Goal: Check status: Verify the current state of an ongoing process or item

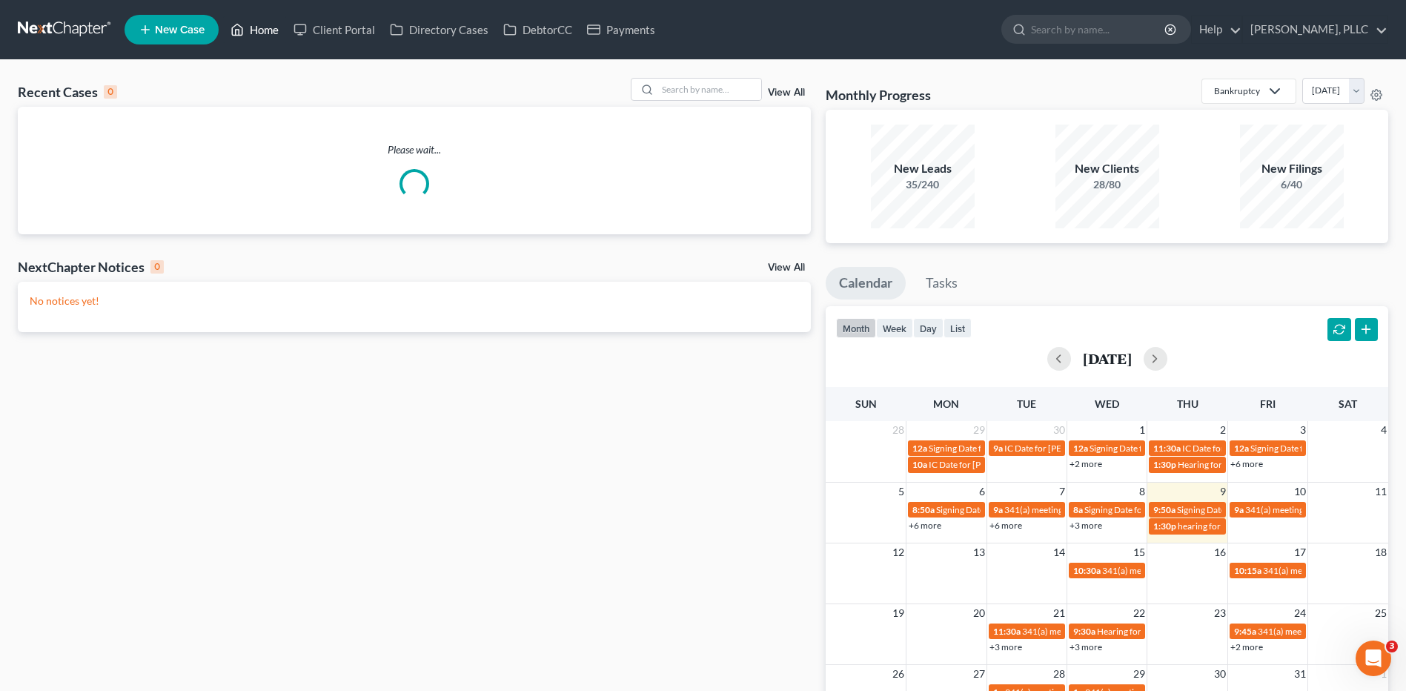
click at [264, 34] on link "Home" at bounding box center [254, 29] width 63 height 27
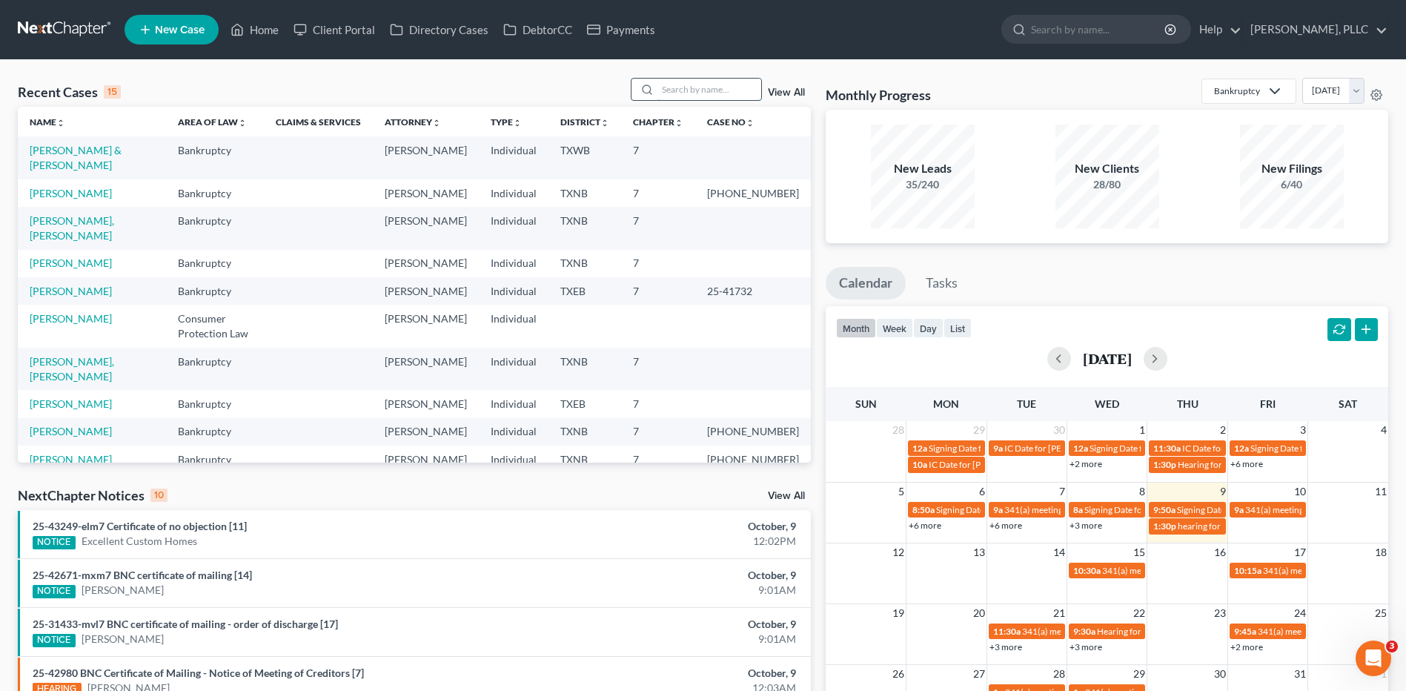
click at [721, 81] on input "search" at bounding box center [710, 89] width 104 height 21
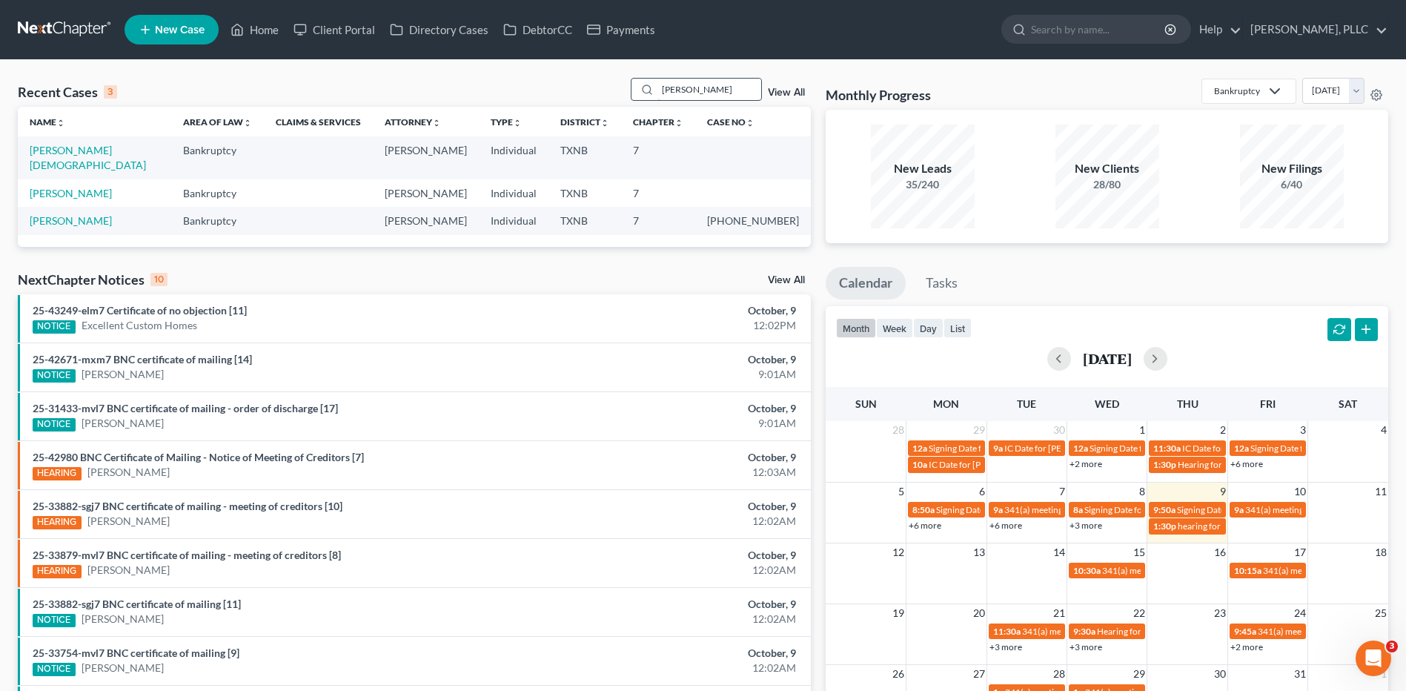
type input "[PERSON_NAME]"
click at [58, 152] on link "[PERSON_NAME][DEMOGRAPHIC_DATA]" at bounding box center [88, 157] width 116 height 27
select select "4"
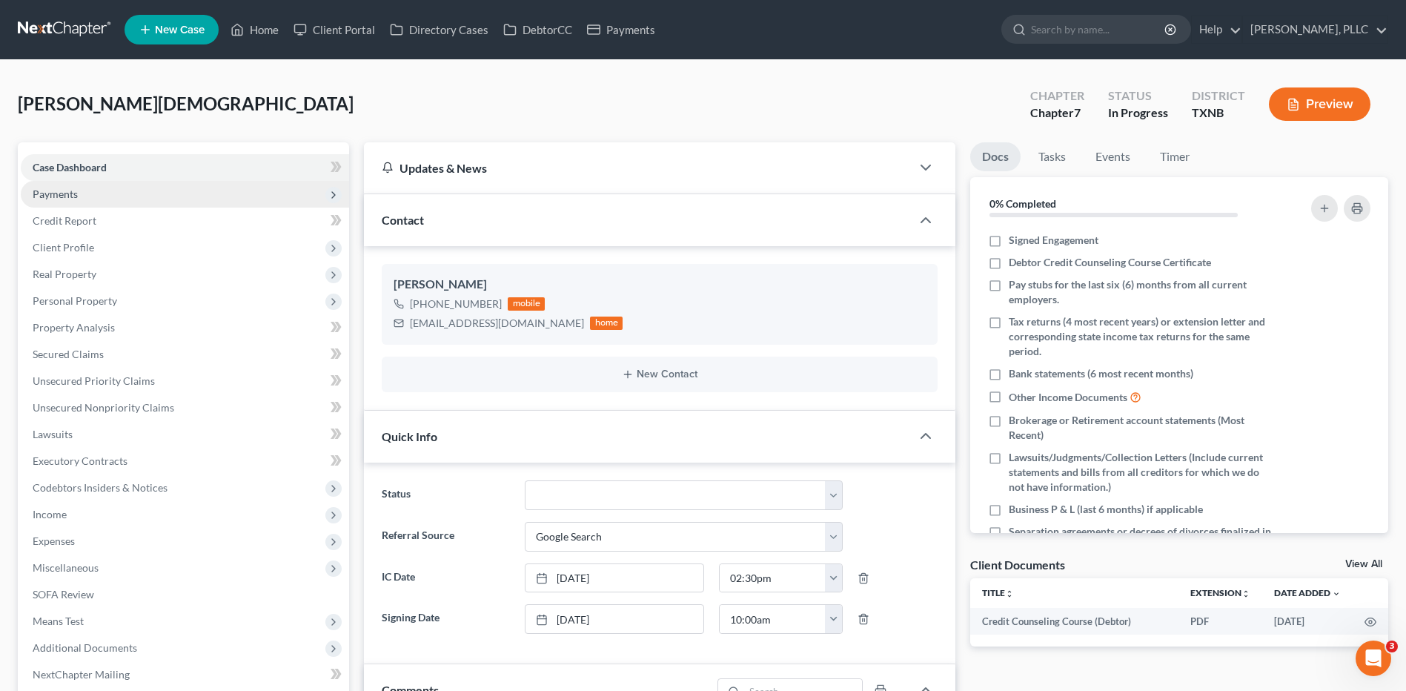
click at [64, 201] on span "Payments" at bounding box center [185, 194] width 328 height 27
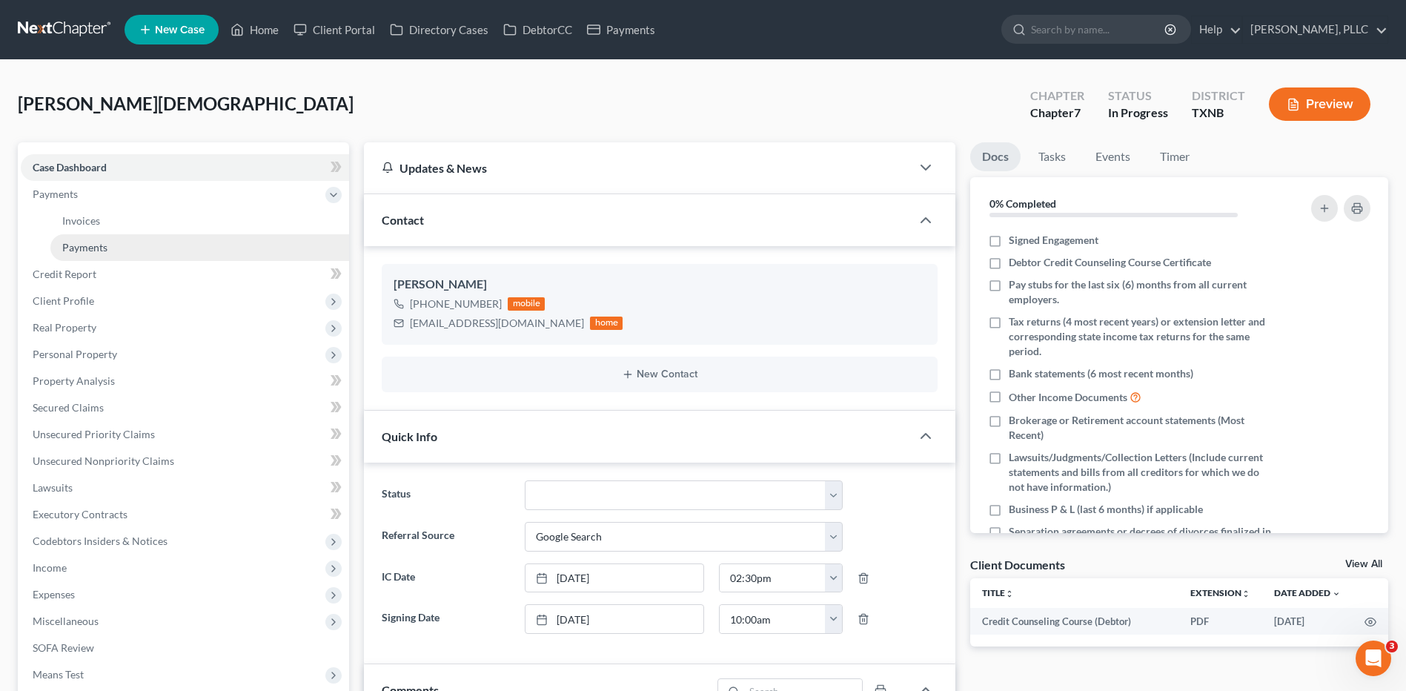
click at [88, 250] on span "Payments" at bounding box center [84, 247] width 45 height 13
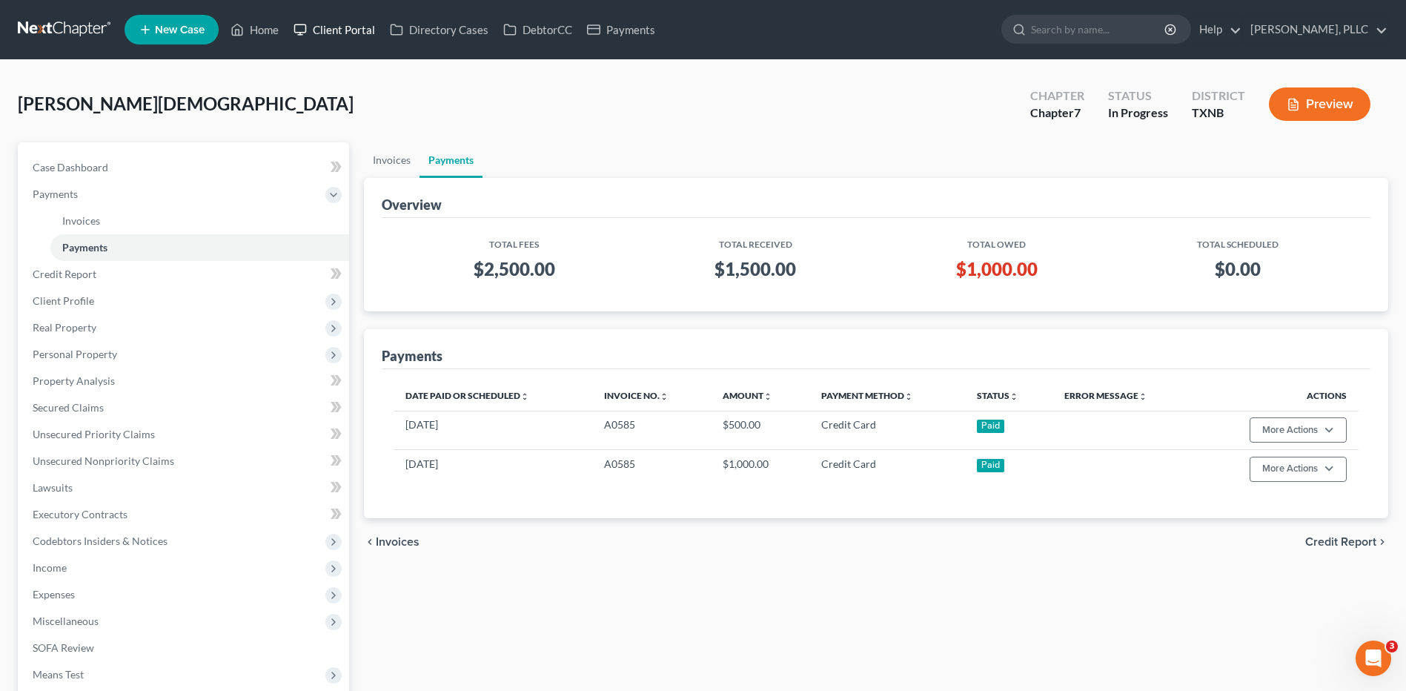
click at [340, 31] on link "Client Portal" at bounding box center [334, 29] width 96 height 27
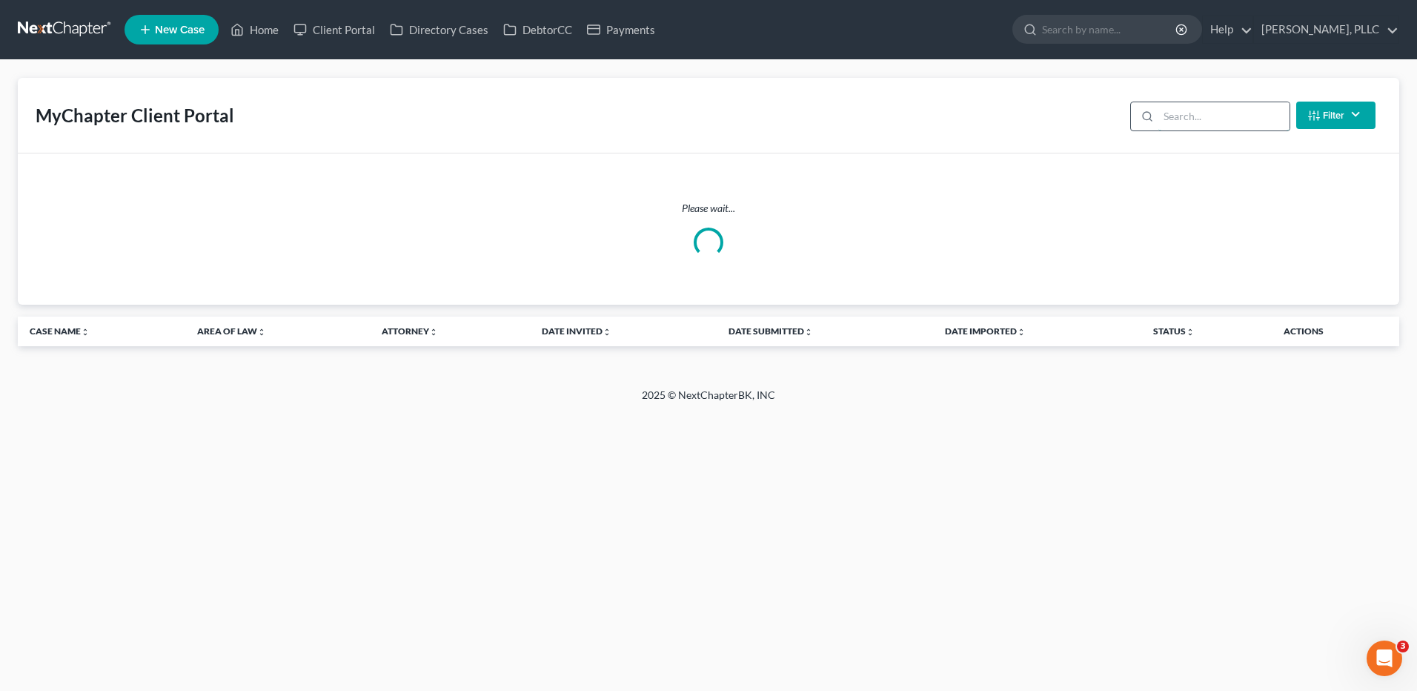
click at [1208, 114] on input "search" at bounding box center [1224, 116] width 131 height 28
type input "[PERSON_NAME]"
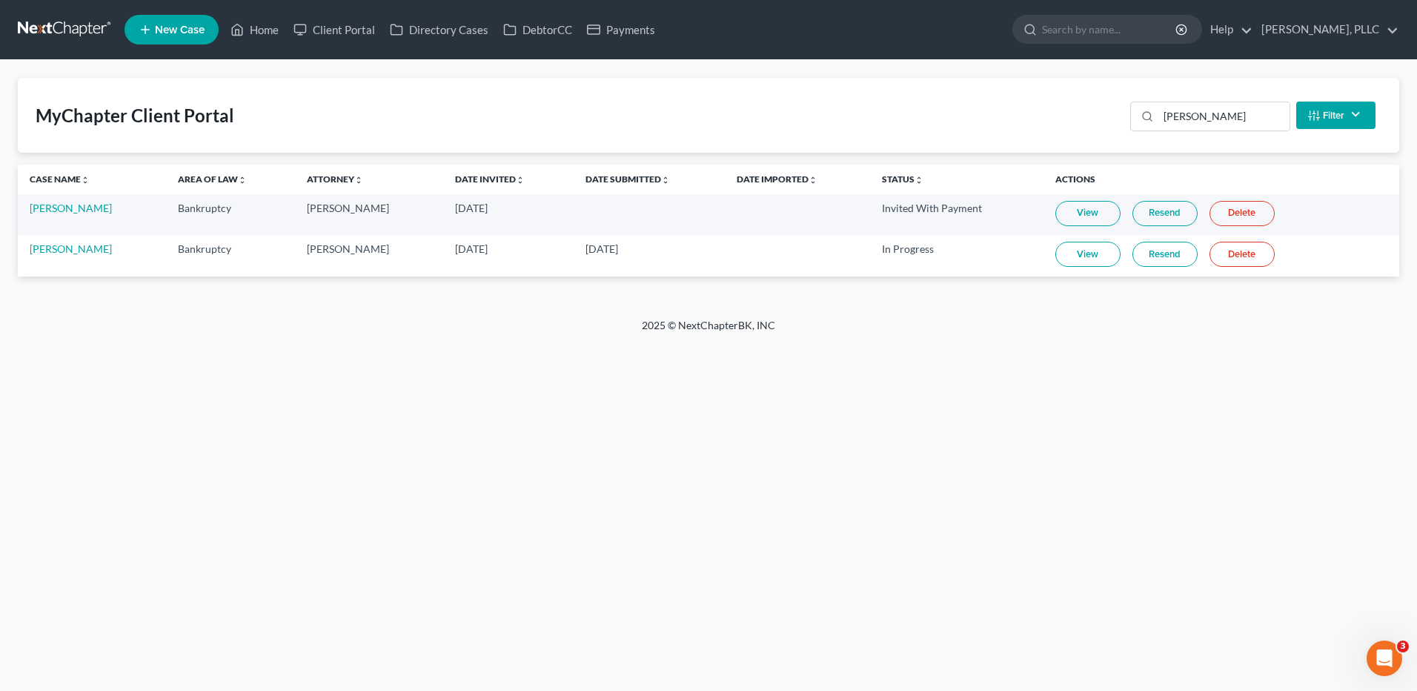
click at [1076, 256] on link "View" at bounding box center [1088, 254] width 65 height 25
